Goal: Manage account settings

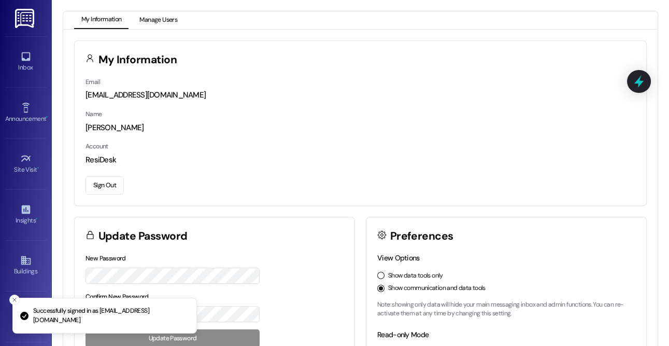
click at [150, 19] on button "Manage Users" at bounding box center [158, 20] width 52 height 18
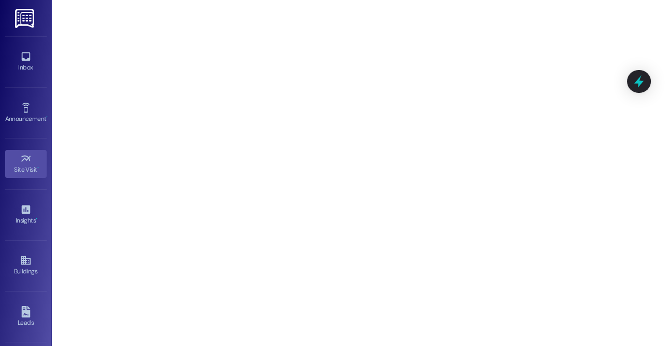
scroll to position [147, 0]
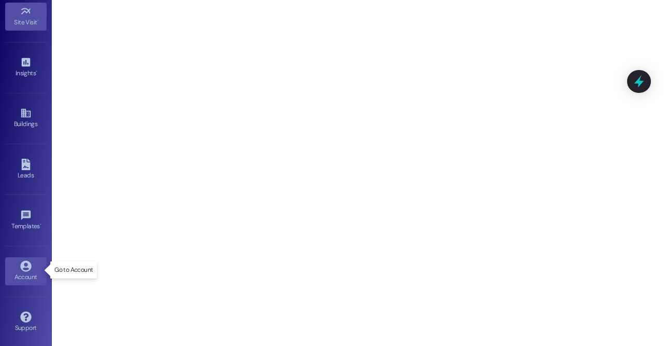
click at [17, 281] on link "Account" at bounding box center [25, 271] width 41 height 28
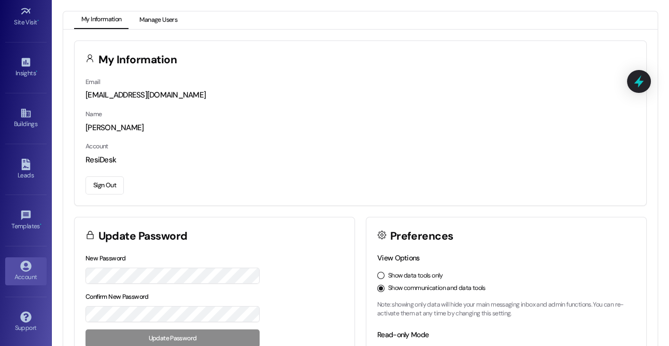
click at [162, 21] on button "Manage Users" at bounding box center [158, 20] width 52 height 18
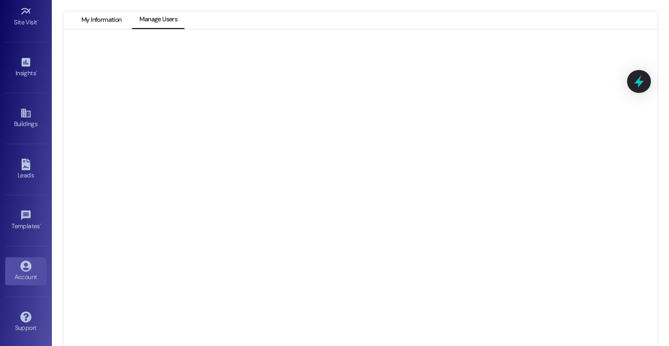
click at [113, 22] on button "My Information" at bounding box center [101, 20] width 54 height 18
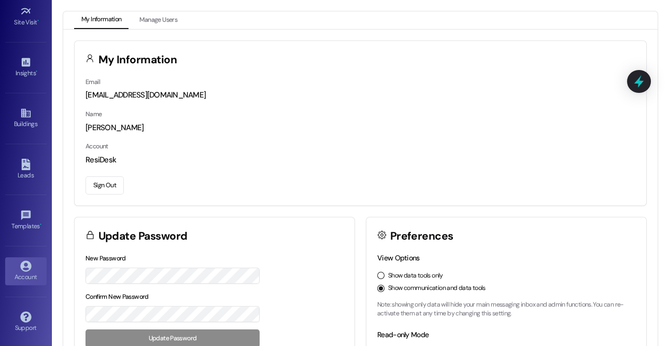
click at [112, 186] on button "Sign Out" at bounding box center [104, 185] width 38 height 18
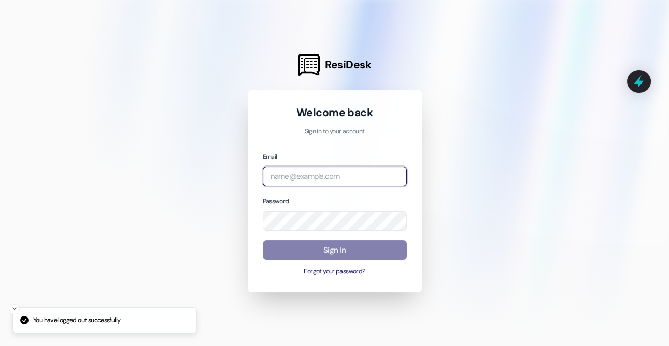
click at [287, 176] on input "email" at bounding box center [335, 176] width 144 height 20
type input "[EMAIL_ADDRESS][DOMAIN_NAME]"
